Goal: Task Accomplishment & Management: Manage account settings

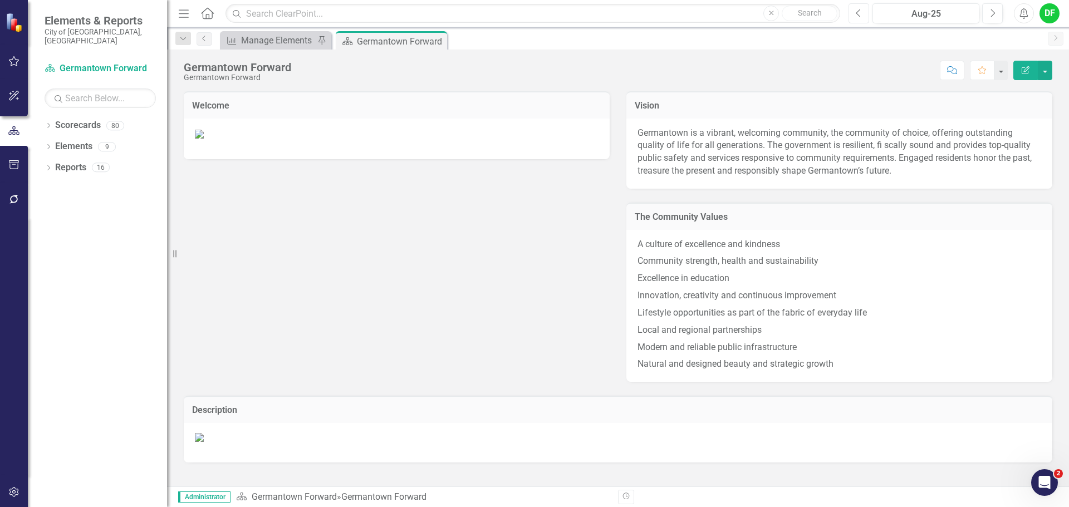
click at [864, 17] on button "Previous" at bounding box center [858, 13] width 21 height 20
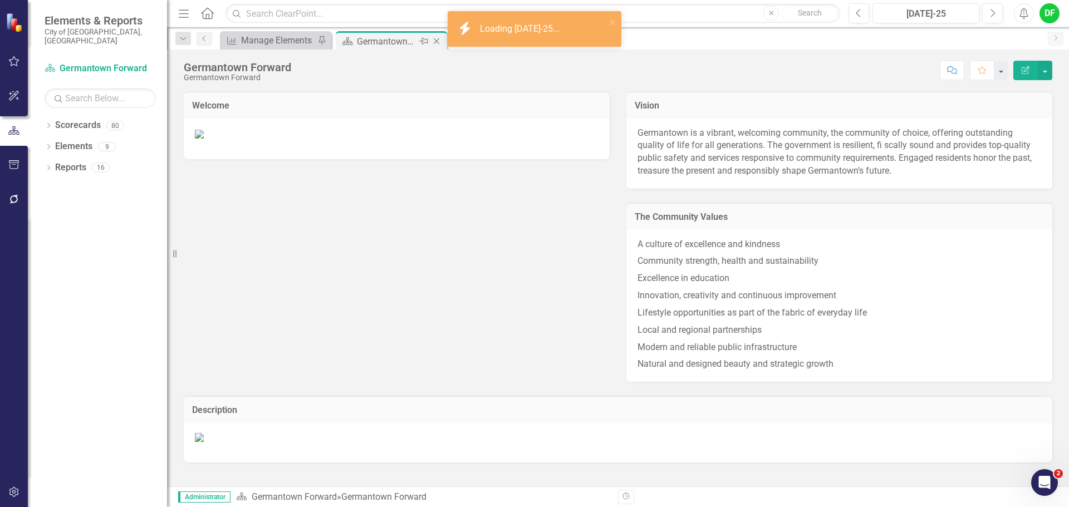
click at [438, 39] on icon "Close" at bounding box center [436, 41] width 11 height 9
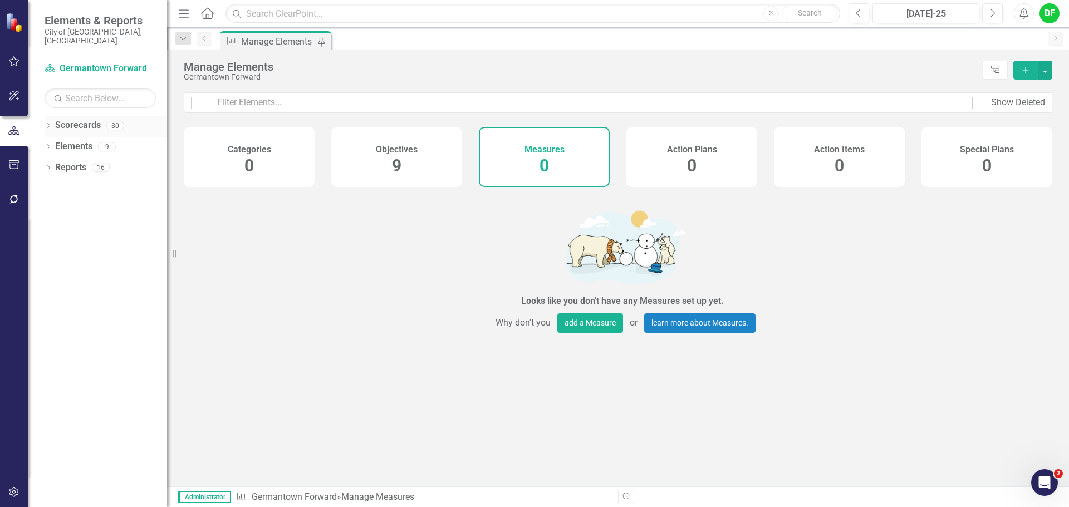
click at [50, 123] on icon at bounding box center [48, 125] width 3 height 5
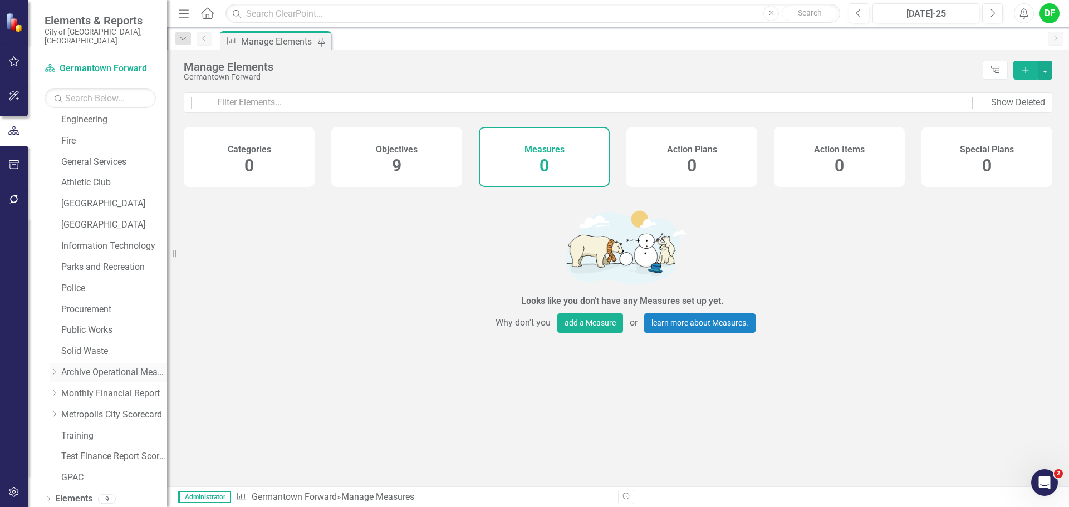
scroll to position [211, 0]
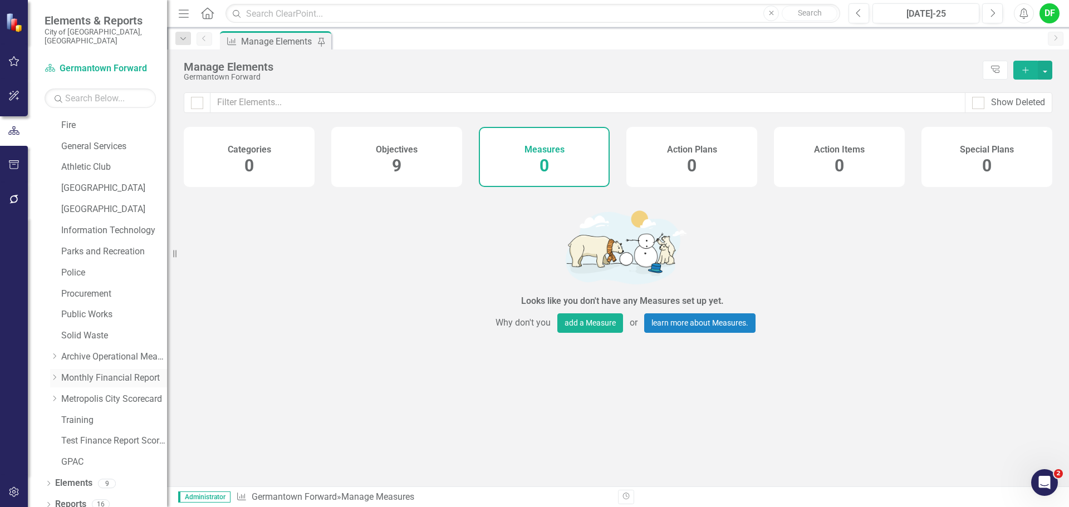
click at [53, 374] on icon "Dropdown" at bounding box center [54, 377] width 8 height 7
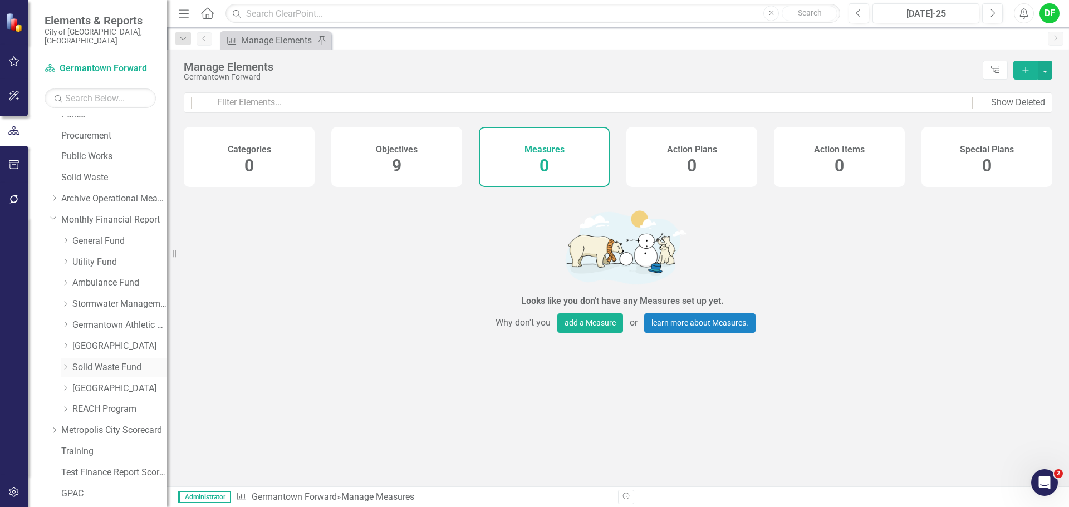
scroll to position [378, 0]
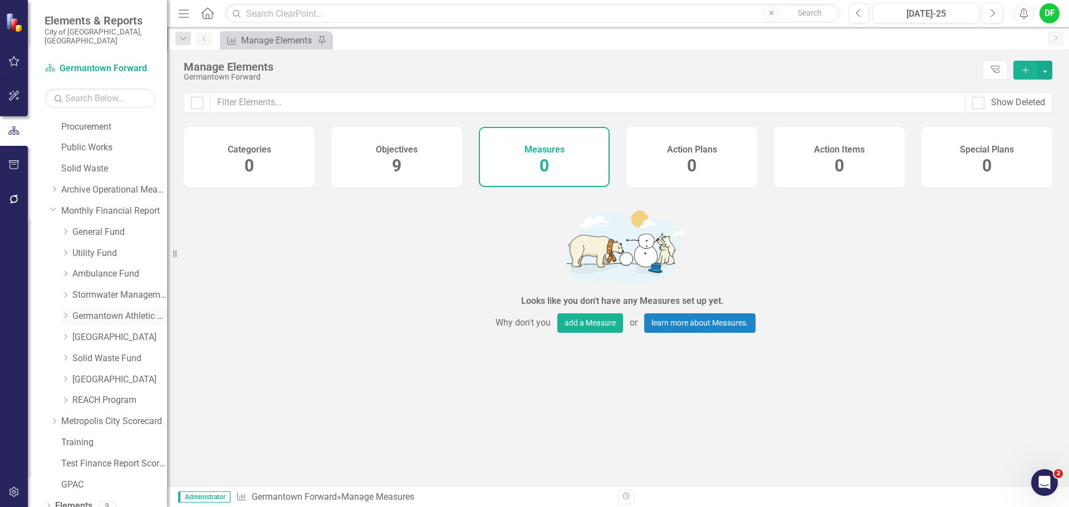
click at [101, 310] on link "Germantown Athletic Club" at bounding box center [119, 316] width 95 height 13
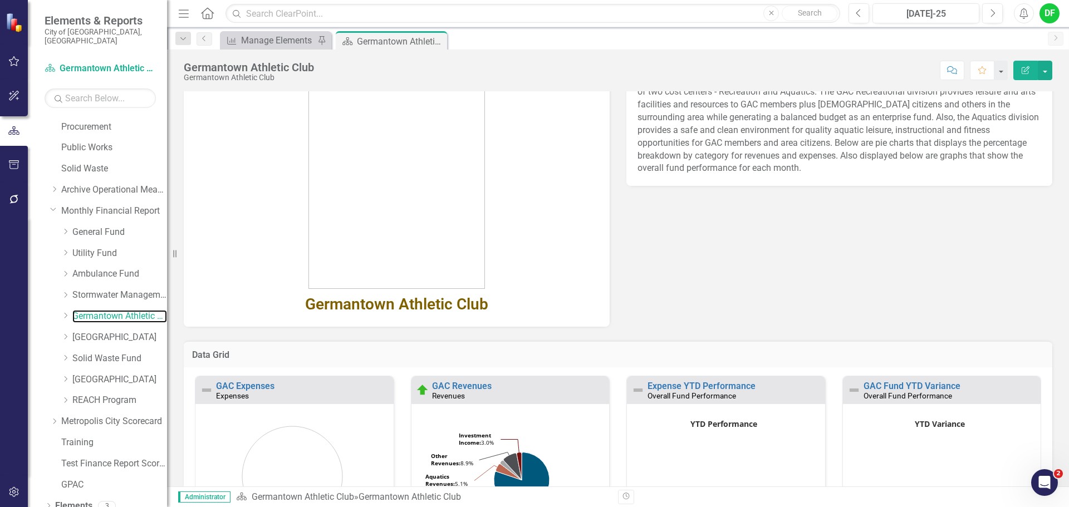
scroll to position [178, 0]
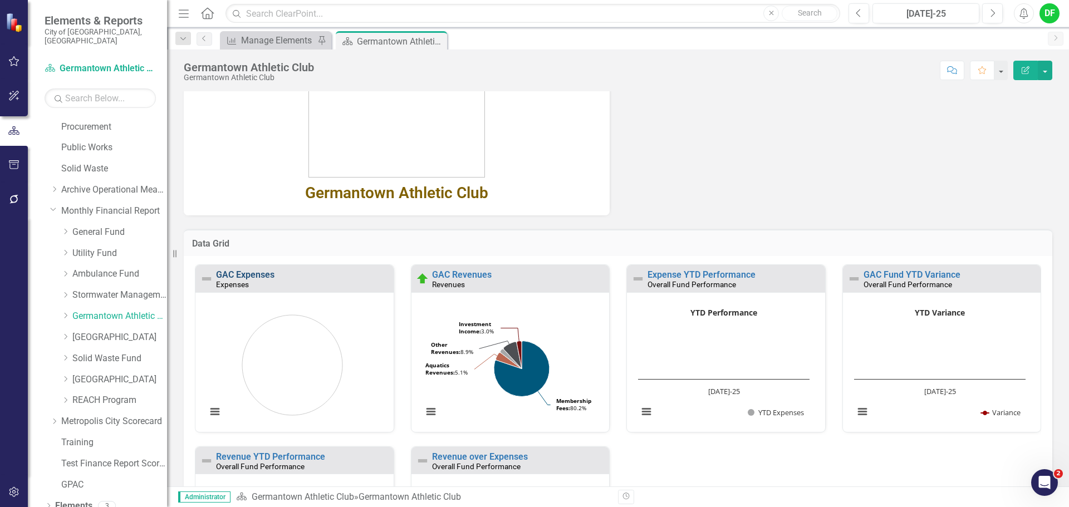
click at [261, 276] on link "GAC Expenses" at bounding box center [245, 274] width 58 height 11
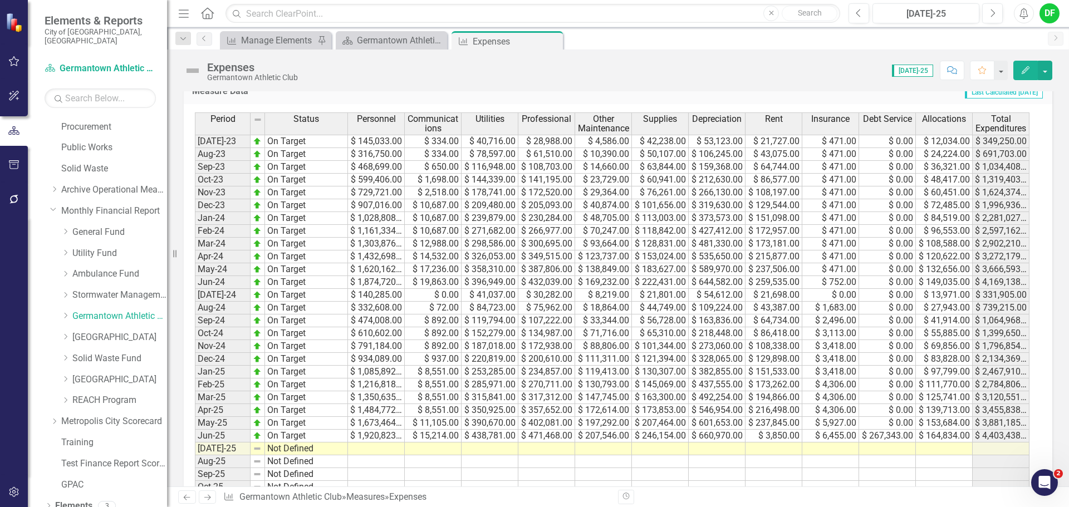
scroll to position [501, 0]
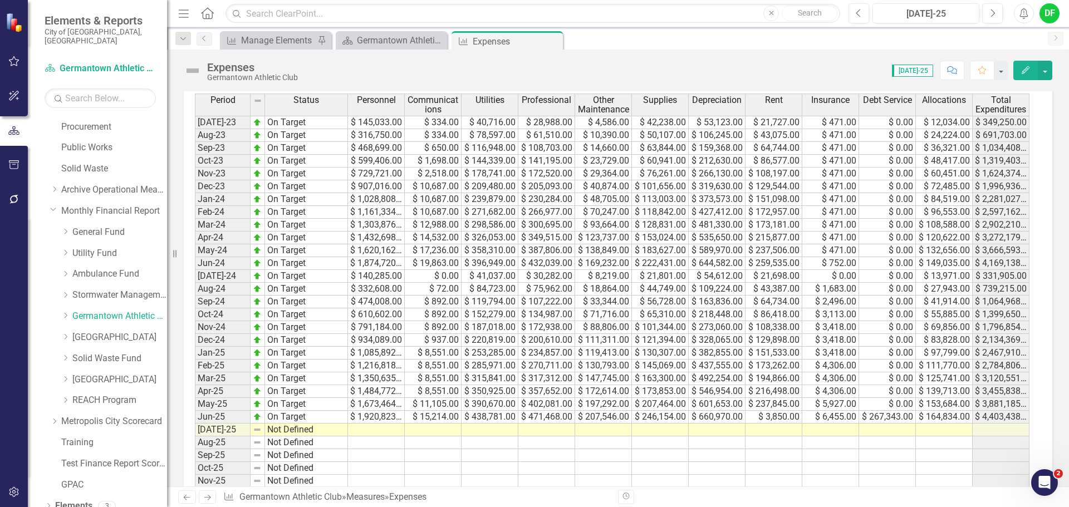
click at [195, 436] on div "Period Status Personnel Communications Utilities Professional Other Maintenance…" at bounding box center [195, 336] width 0 height 484
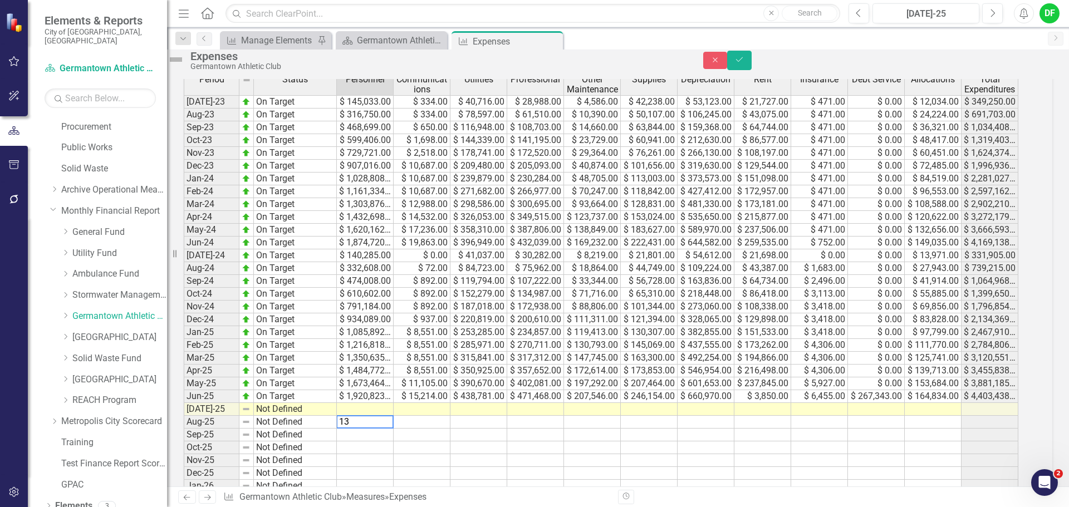
type textarea "1"
type textarea "135852"
type textarea "0"
type textarea "45475"
type textarea "29366"
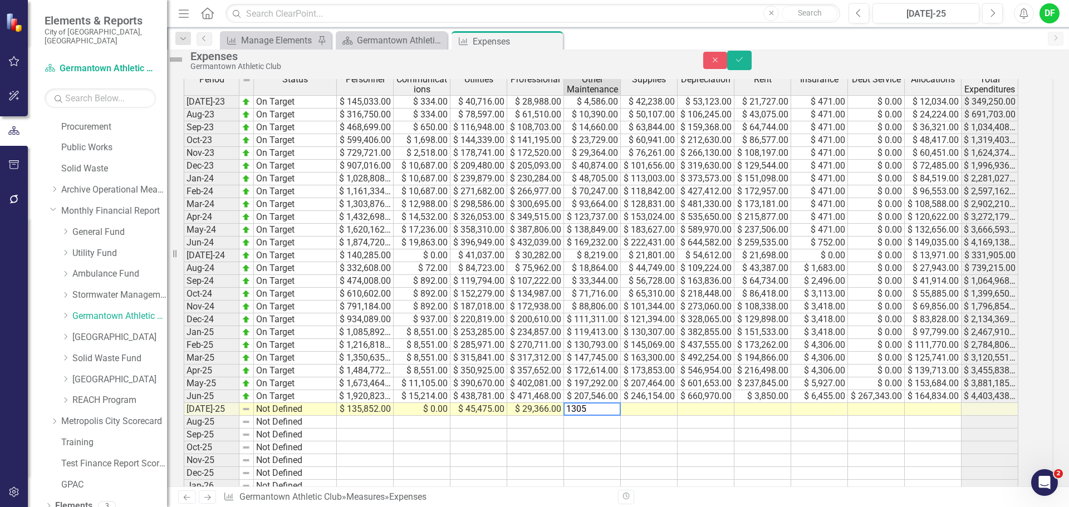
type textarea "13051"
type textarea "21665"
type textarea "59317"
type textarea "334"
type textarea "0"
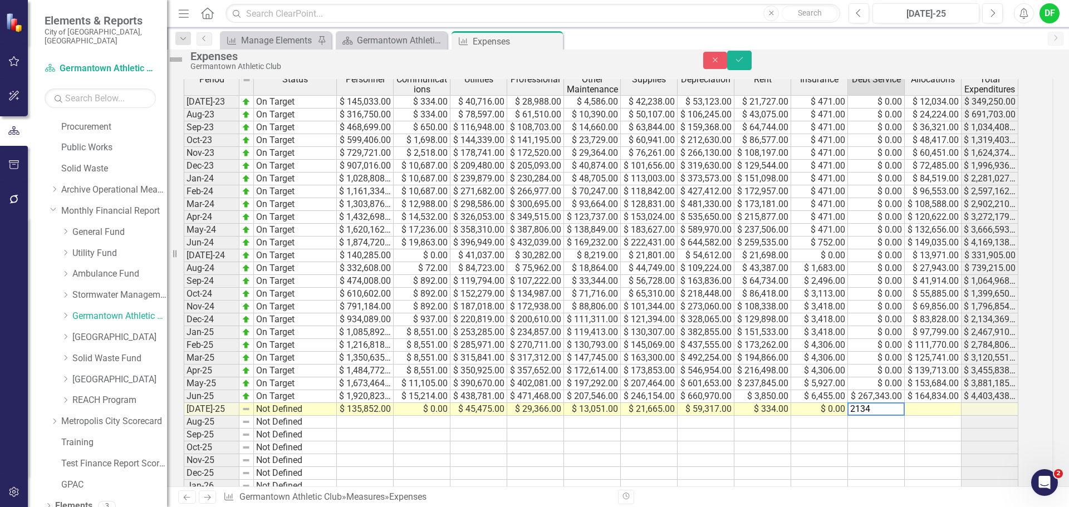
type textarea "21348"
type textarea "15109"
click at [185, 65] on img at bounding box center [176, 60] width 18 height 18
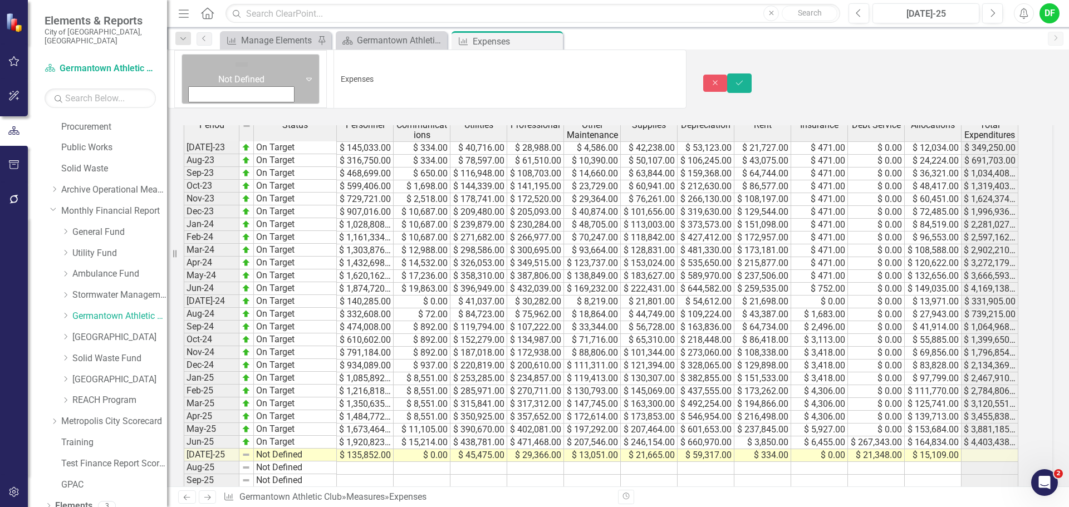
click at [203, 64] on div "Not Defined" at bounding box center [241, 79] width 115 height 49
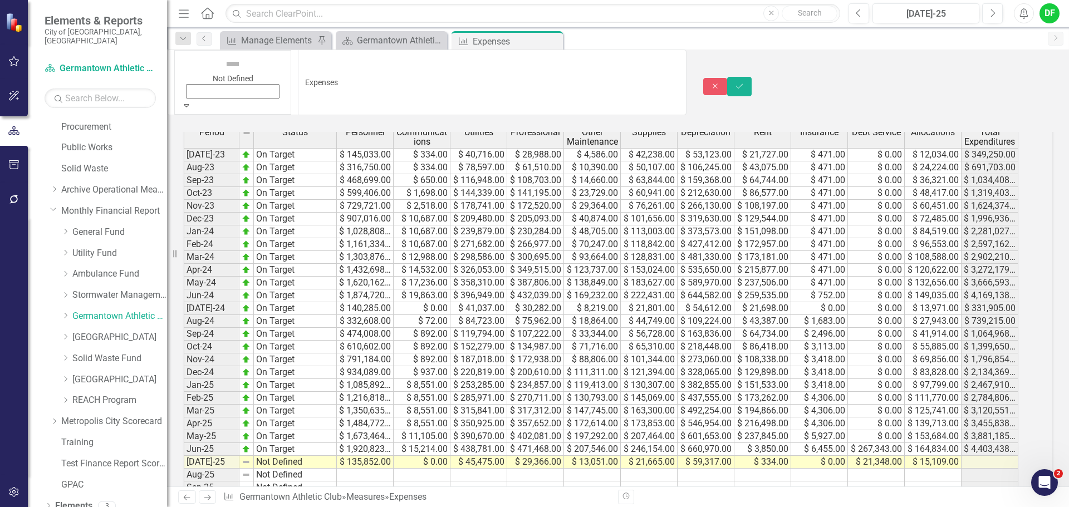
click at [744, 82] on icon "Save" at bounding box center [739, 86] width 10 height 8
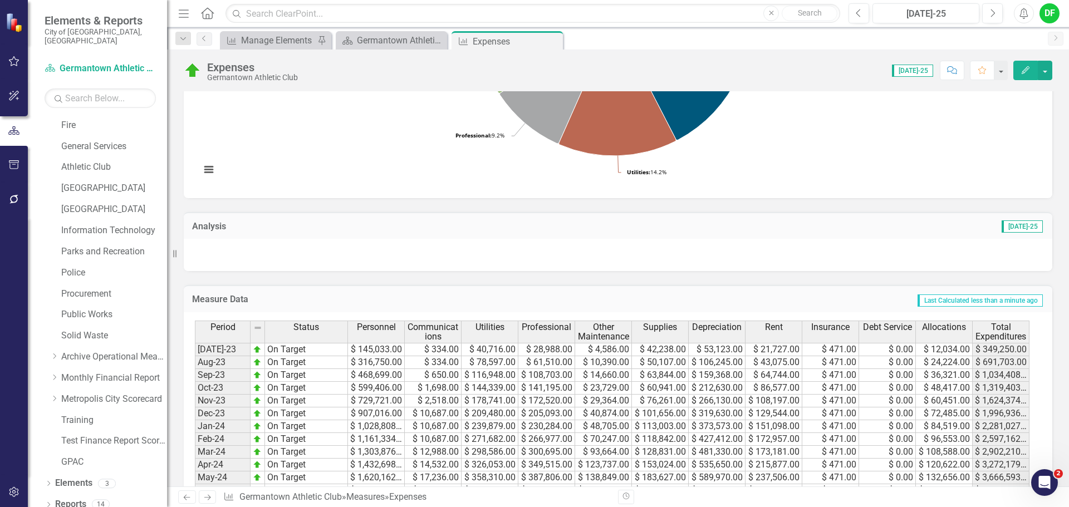
scroll to position [229, 0]
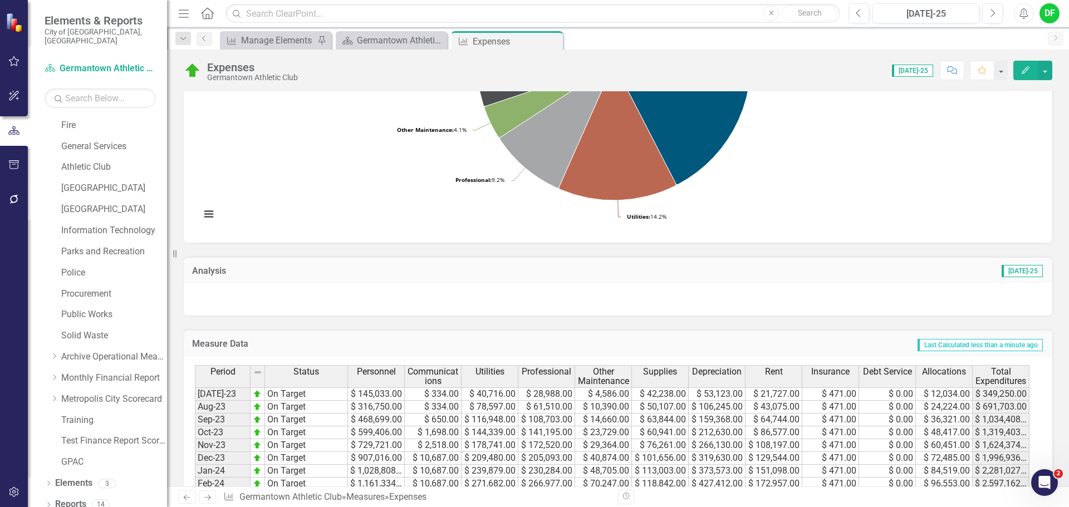
click at [0, 0] on icon "Close" at bounding box center [0, 0] width 0 height 0
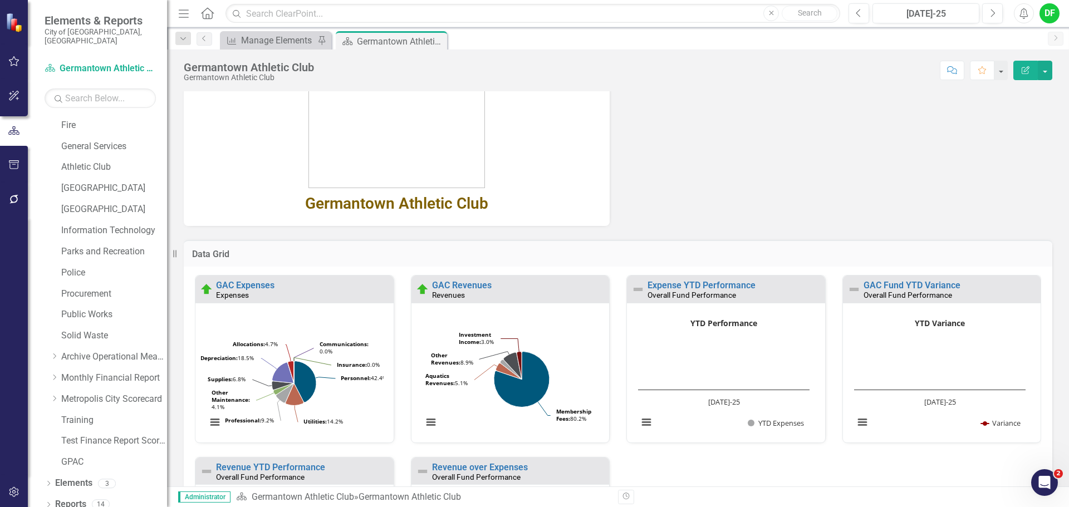
scroll to position [1, 0]
click at [252, 283] on link "GAC Expenses" at bounding box center [245, 284] width 58 height 11
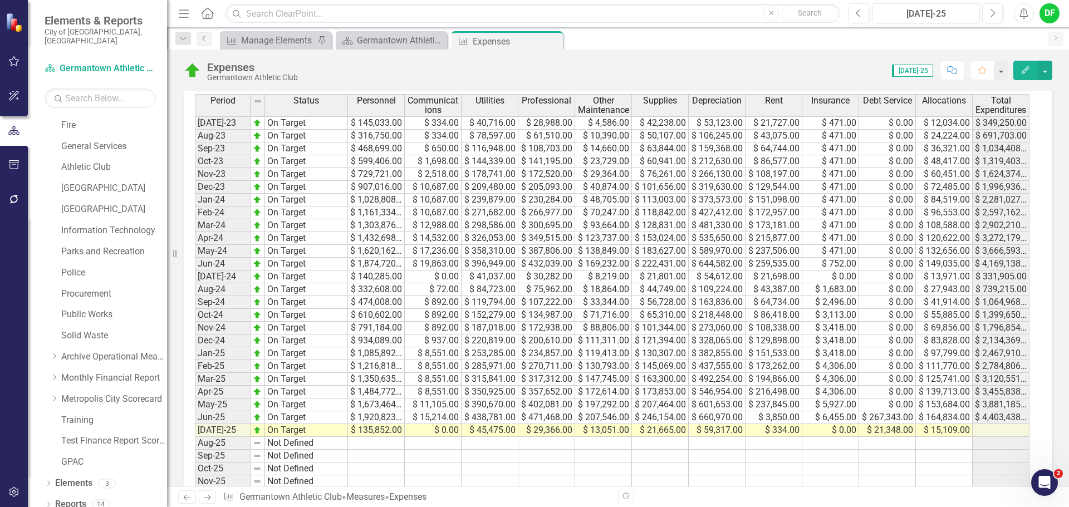
scroll to position [501, 0]
click at [552, 41] on icon at bounding box center [553, 41] width 6 height 6
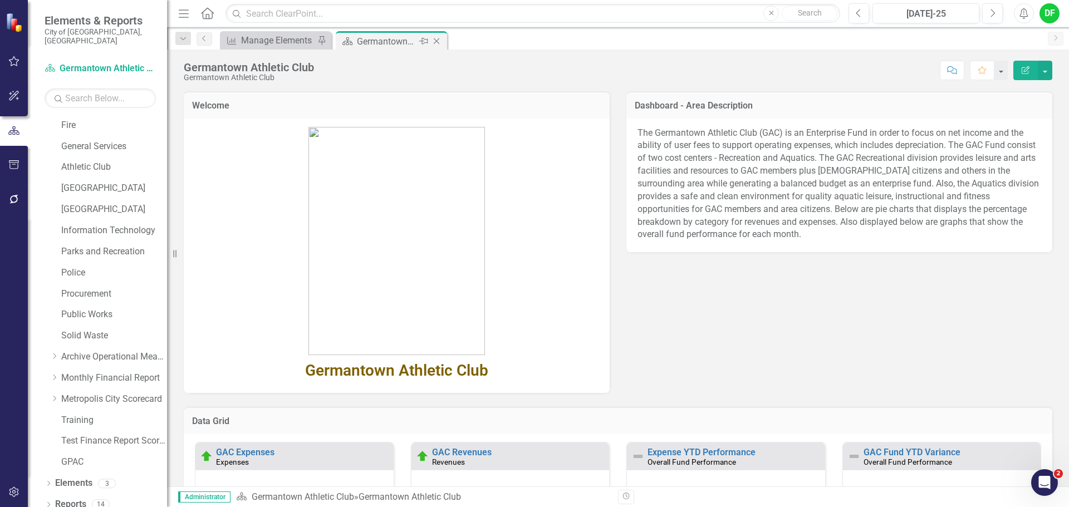
click at [436, 42] on icon "Close" at bounding box center [436, 41] width 11 height 9
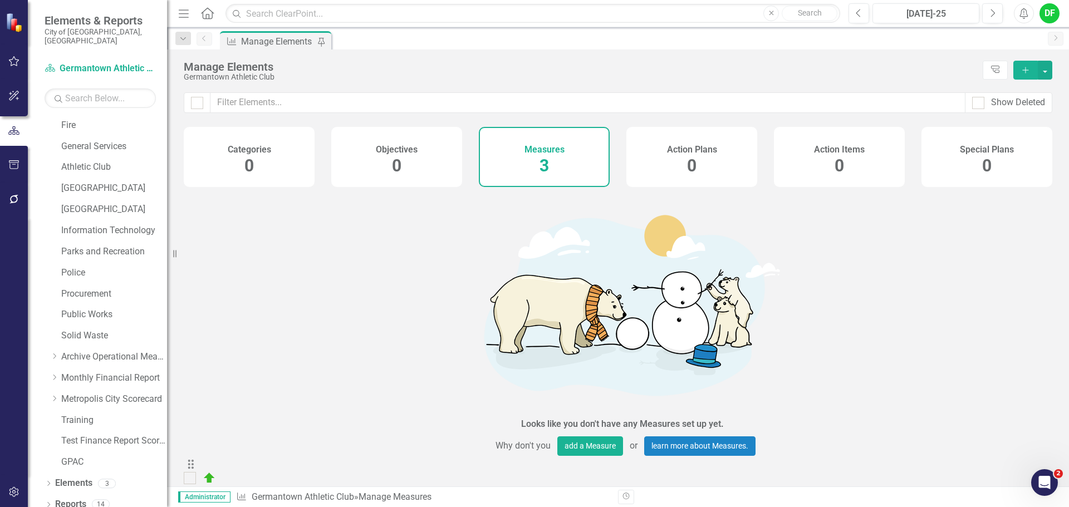
click at [1048, 18] on div "DF" at bounding box center [1049, 13] width 20 height 20
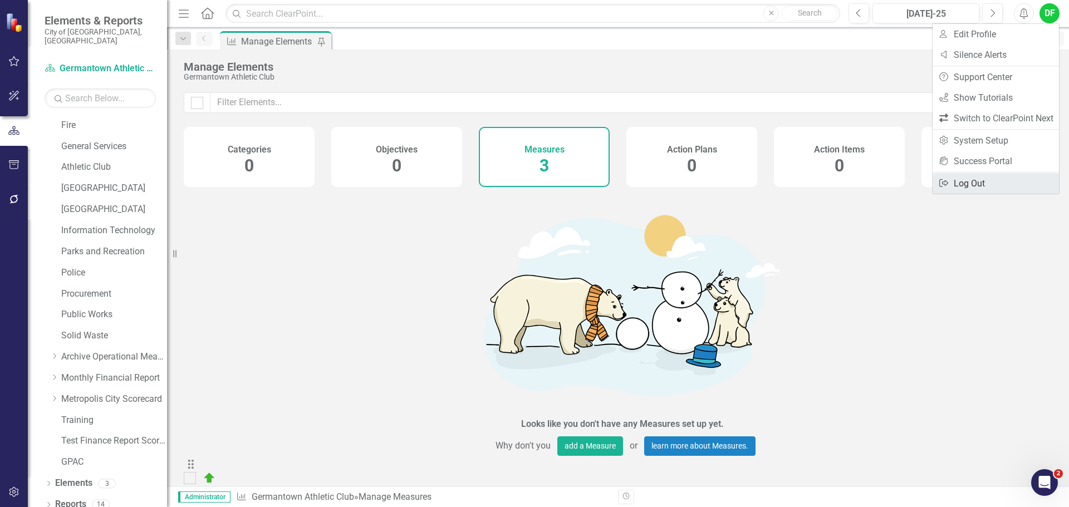
click at [984, 181] on link "Logout Log Out" at bounding box center [996, 183] width 126 height 21
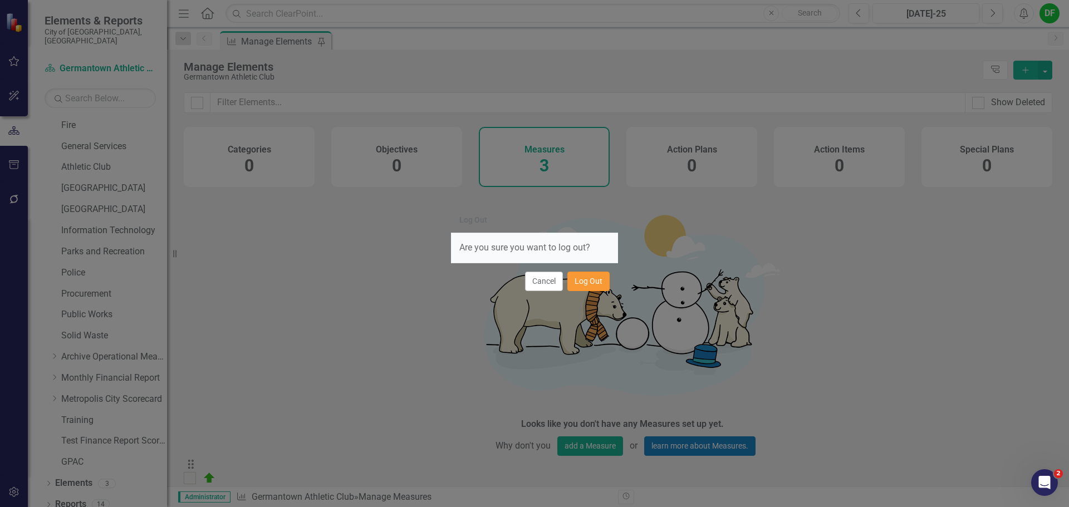
click at [602, 281] on button "Log Out" at bounding box center [588, 281] width 42 height 19
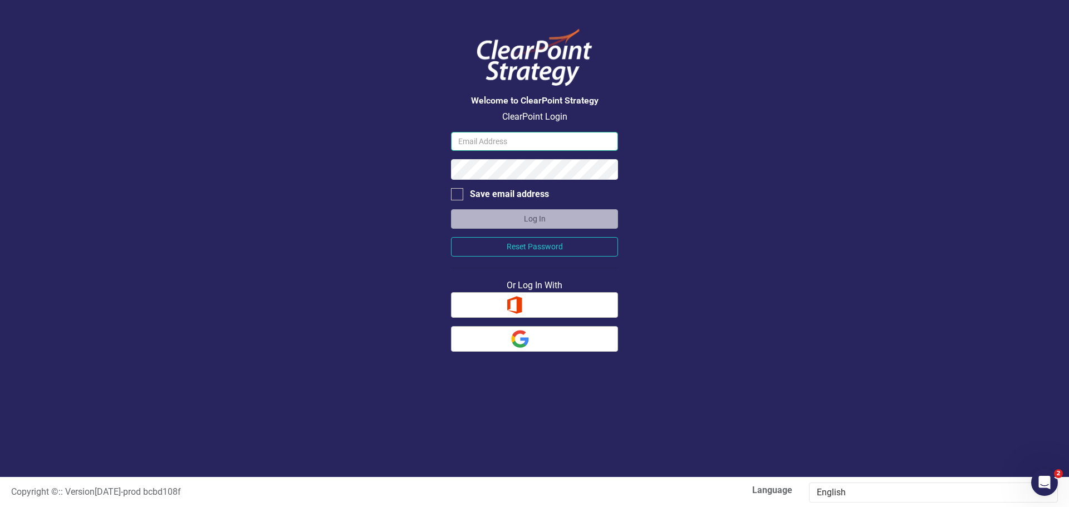
type input "[EMAIL_ADDRESS][DOMAIN_NAME]"
